Goal: Task Accomplishment & Management: Use online tool/utility

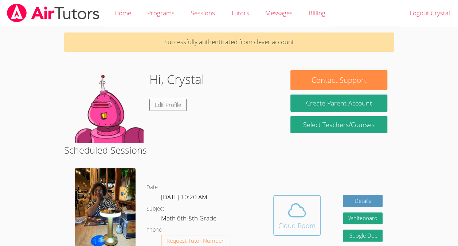
click at [298, 214] on icon at bounding box center [297, 210] width 20 height 20
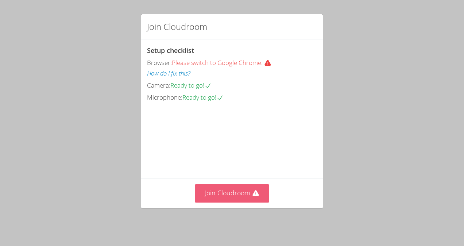
click at [234, 194] on button "Join Cloudroom" at bounding box center [232, 193] width 75 height 18
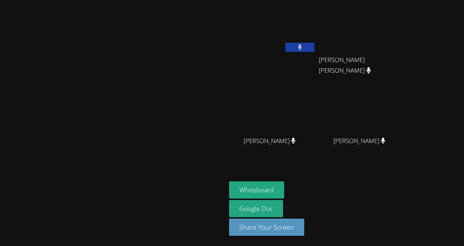
click at [223, 194] on div at bounding box center [113, 184] width 220 height 29
click at [284, 190] on button "Whiteboard" at bounding box center [256, 189] width 55 height 17
click at [168, 170] on video at bounding box center [112, 108] width 109 height 124
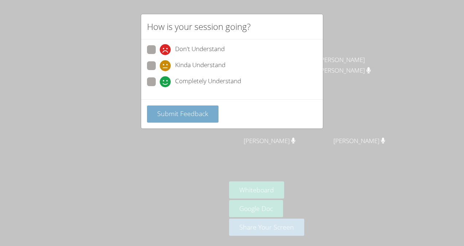
click at [194, 112] on span "Submit Feedback" at bounding box center [182, 113] width 51 height 9
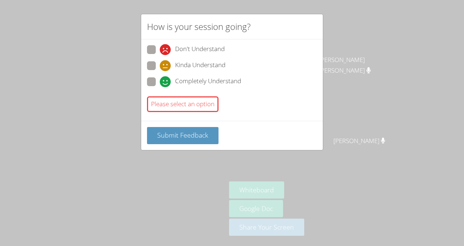
click at [172, 80] on div "Completely Understand" at bounding box center [200, 81] width 81 height 11
click at [166, 80] on input "Completely Understand" at bounding box center [163, 80] width 6 height 6
radio input "true"
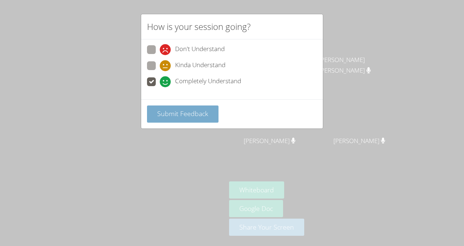
click at [188, 114] on span "Submit Feedback" at bounding box center [182, 113] width 51 height 9
